Goal: Find specific page/section: Find specific page/section

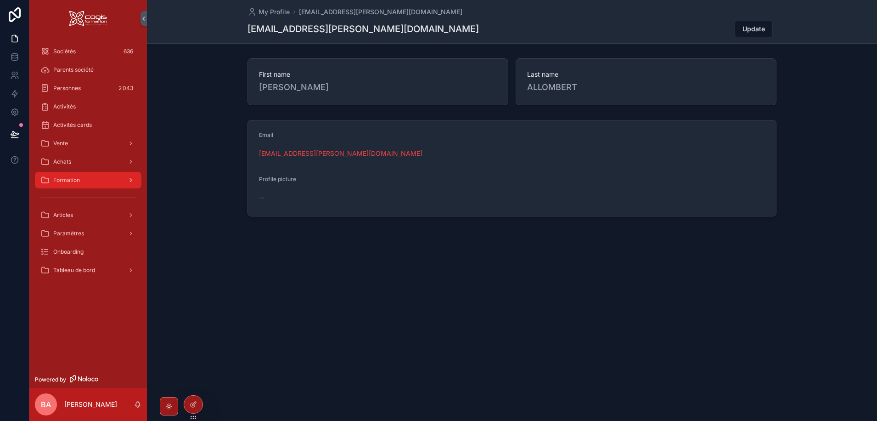
click at [72, 180] on span "Formation" at bounding box center [66, 179] width 27 height 7
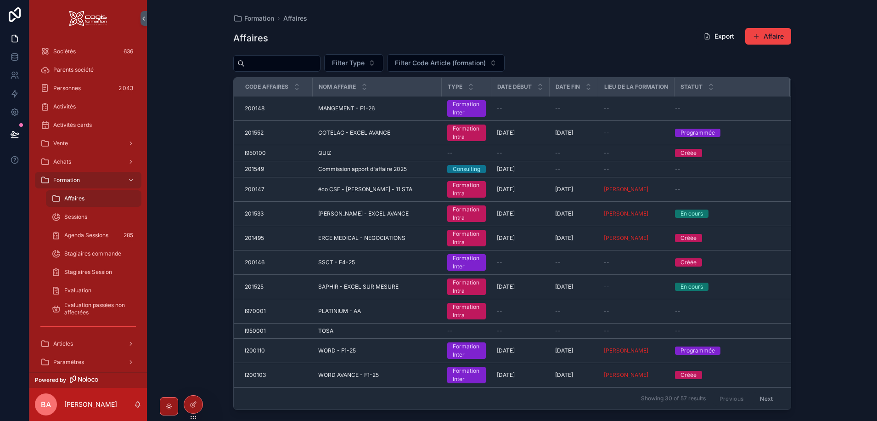
click at [73, 197] on span "Affaires" at bounding box center [74, 198] width 20 height 7
click at [271, 61] on input "scrollable content" at bounding box center [282, 63] width 75 height 13
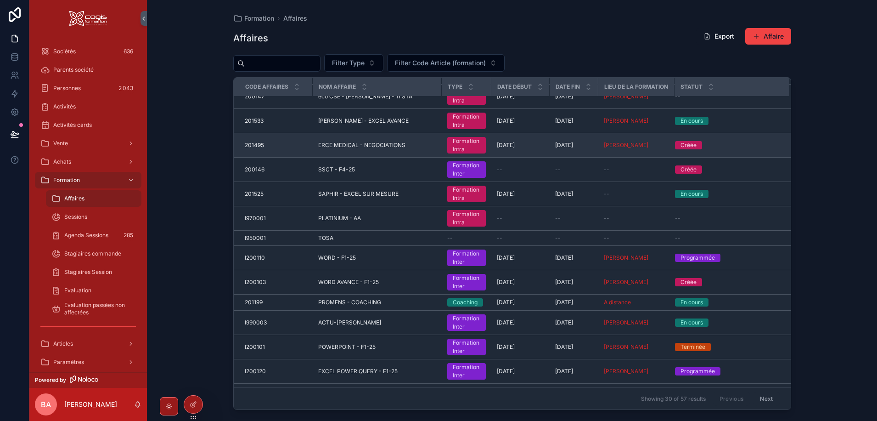
scroll to position [92, 0]
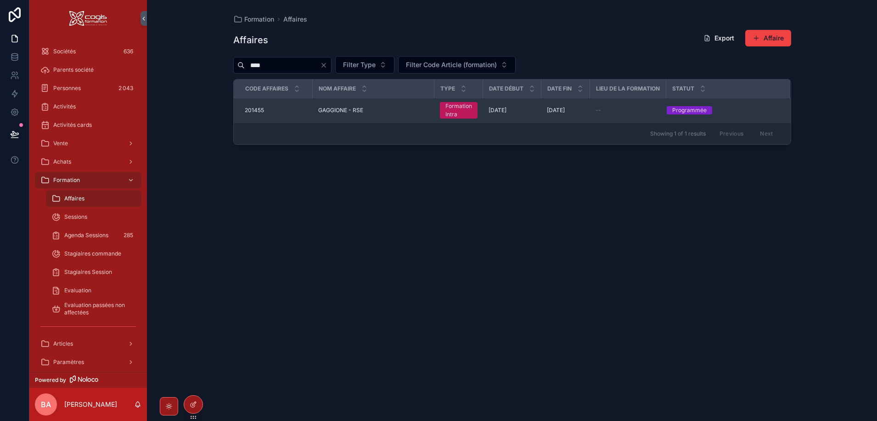
type input "****"
click at [255, 110] on span "201455" at bounding box center [254, 110] width 19 height 7
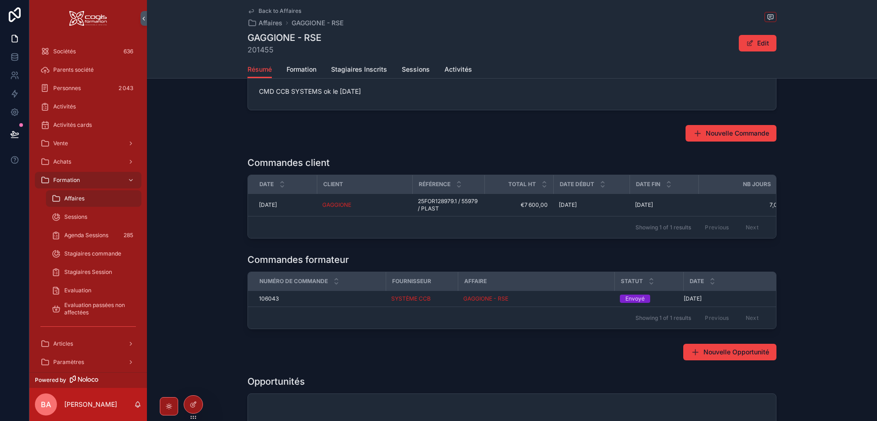
scroll to position [230, 0]
